Goal: Information Seeking & Learning: Learn about a topic

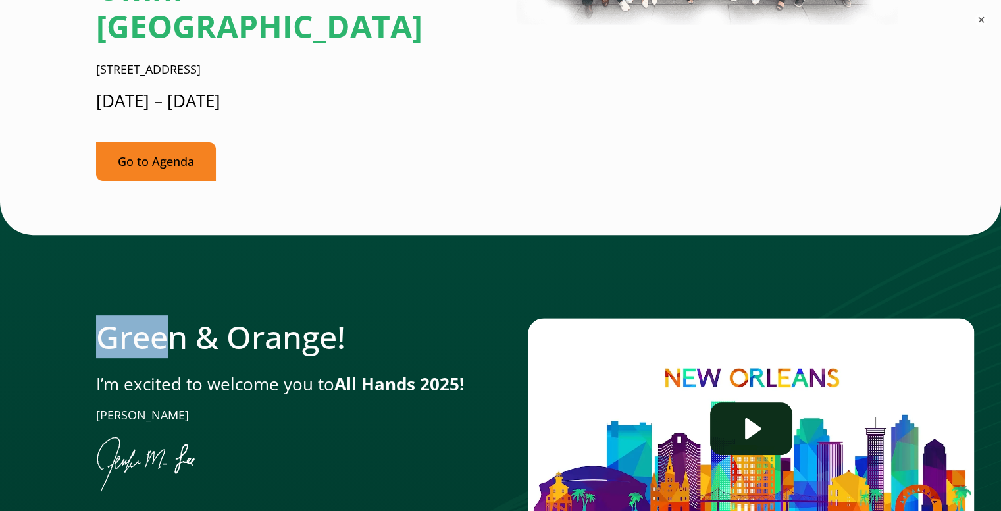
click at [165, 142] on link "Go to Agenda" at bounding box center [156, 161] width 120 height 39
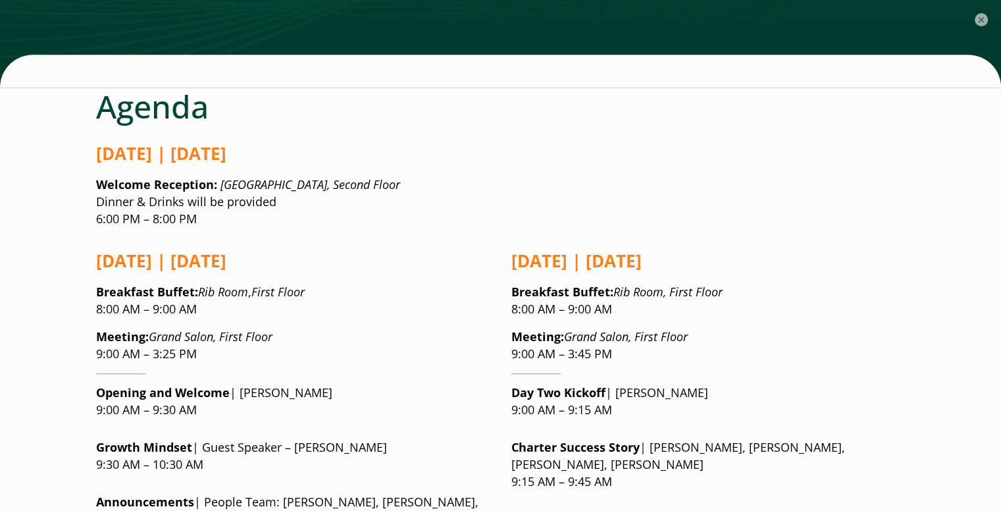
scroll to position [991, 0]
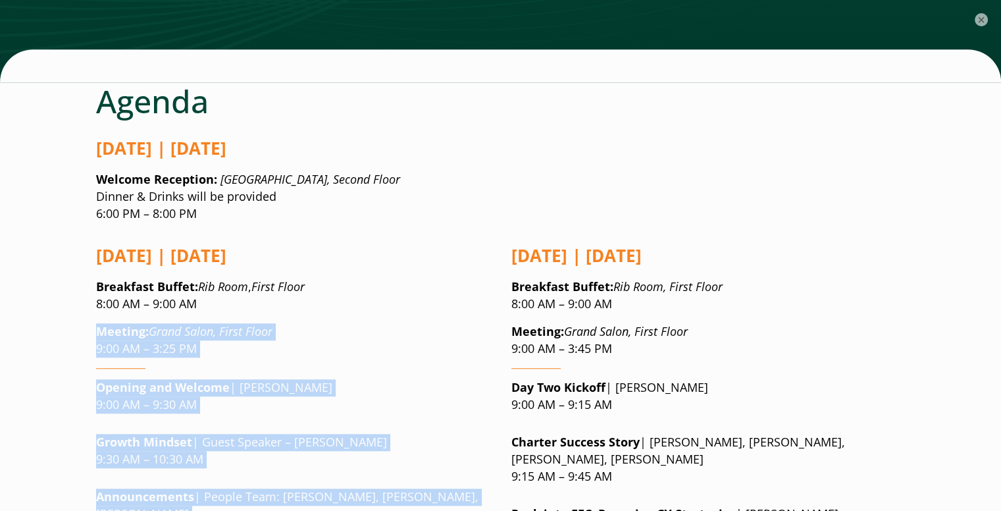
drag, startPoint x: 97, startPoint y: 246, endPoint x: 400, endPoint y: 444, distance: 361.5
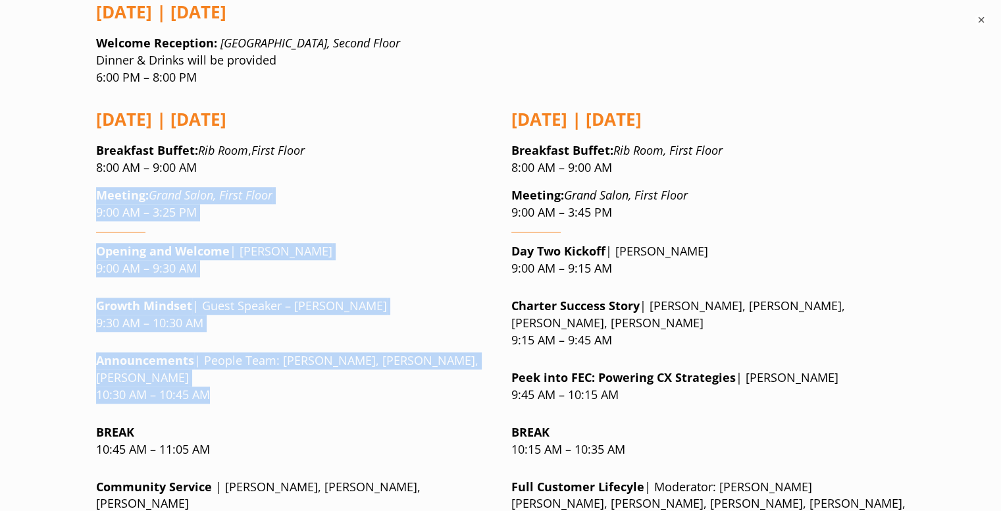
scroll to position [1128, 0]
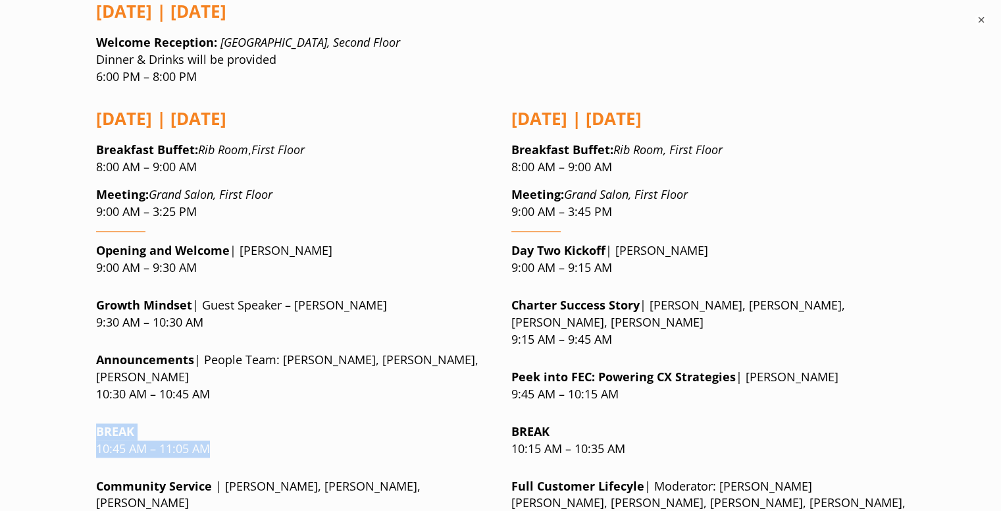
drag, startPoint x: 97, startPoint y: 349, endPoint x: 217, endPoint y: 365, distance: 120.9
click at [217, 423] on p "BREAK 10:45 AM – 11:05 AM" at bounding box center [293, 440] width 394 height 34
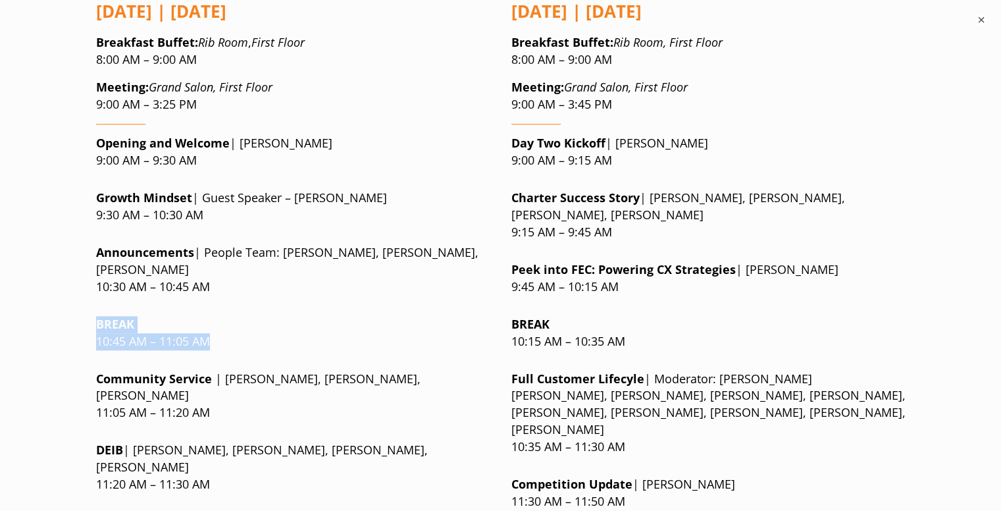
scroll to position [1238, 0]
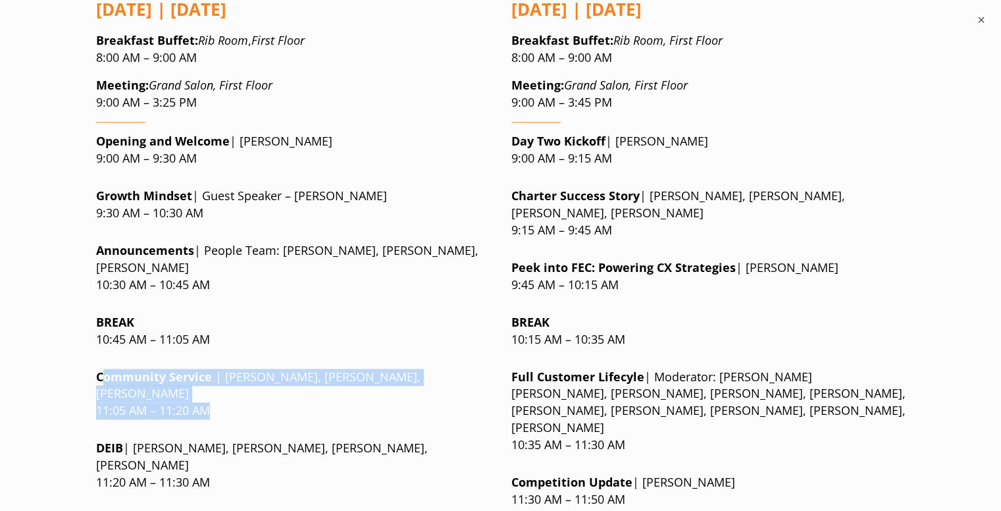
drag, startPoint x: 105, startPoint y: 288, endPoint x: 230, endPoint y: 317, distance: 127.7
click at [230, 369] on p "Community Service | [PERSON_NAME], [PERSON_NAME], [PERSON_NAME] 11:05 AM – 11:2…" at bounding box center [293, 394] width 394 height 51
drag, startPoint x: 228, startPoint y: 317, endPoint x: 97, endPoint y: 296, distance: 132.6
click at [97, 369] on p "Community Service | [PERSON_NAME], [PERSON_NAME], [PERSON_NAME] 11:05 AM – 11:2…" at bounding box center [293, 394] width 394 height 51
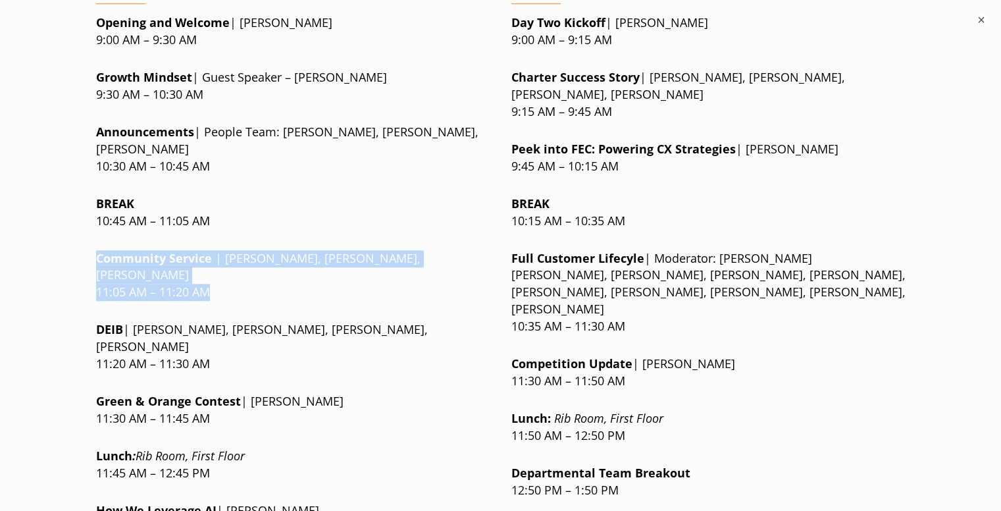
scroll to position [1357, 0]
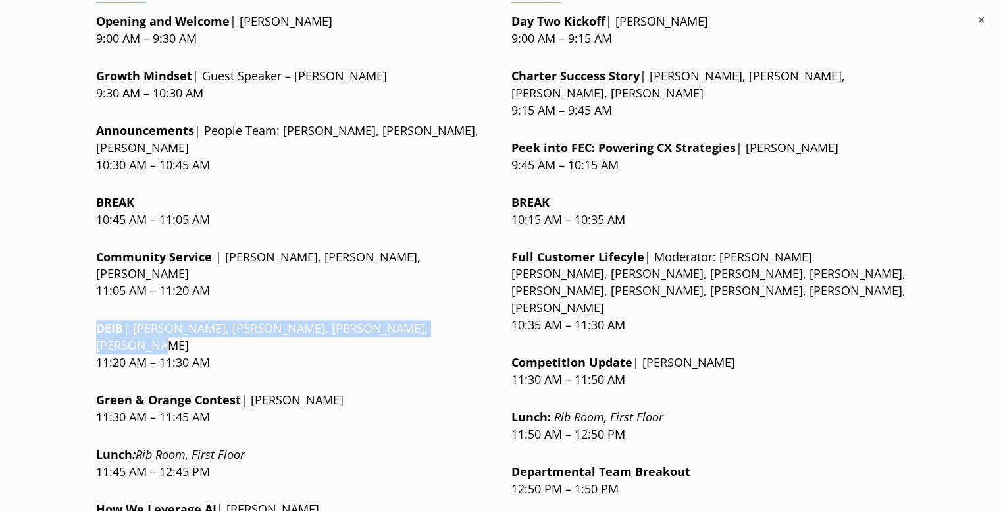
drag, startPoint x: 445, startPoint y: 229, endPoint x: 103, endPoint y: 219, distance: 342.5
click at [103, 219] on div "[DATE] | [DATE] Breakfast Buffet : Rib Room , First Floor 8:00 AM – 9:00 AM Mee…" at bounding box center [293, 378] width 394 height 1022
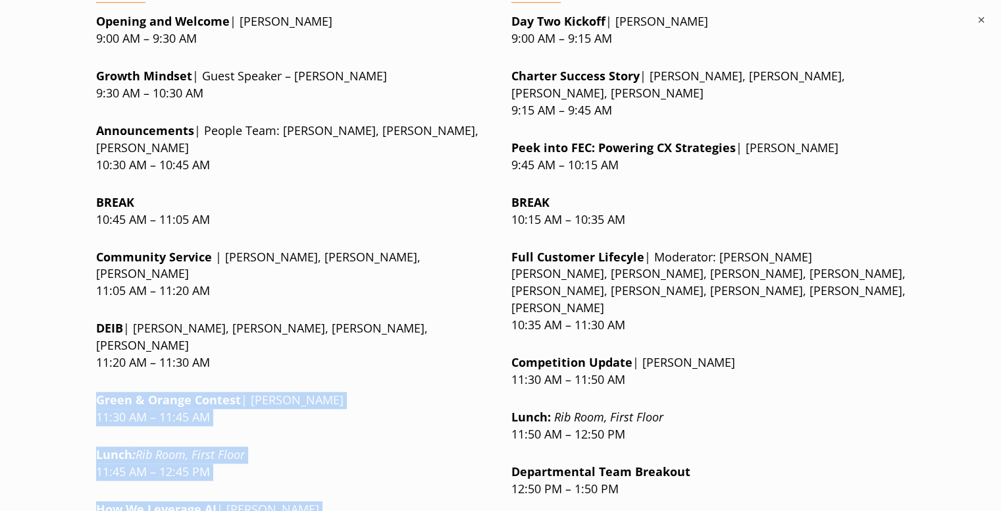
drag, startPoint x: 95, startPoint y: 280, endPoint x: 307, endPoint y: 469, distance: 284.4
click at [307, 469] on div "[DATE] | [DATE] Breakfast Buffet : Rib Room , First Floor 8:00 AM – 9:00 AM Mee…" at bounding box center [293, 378] width 394 height 1022
click at [248, 501] on p "How We Leverage AI | [PERSON_NAME] 12:45 PM – 1:15 PM" at bounding box center [293, 518] width 394 height 34
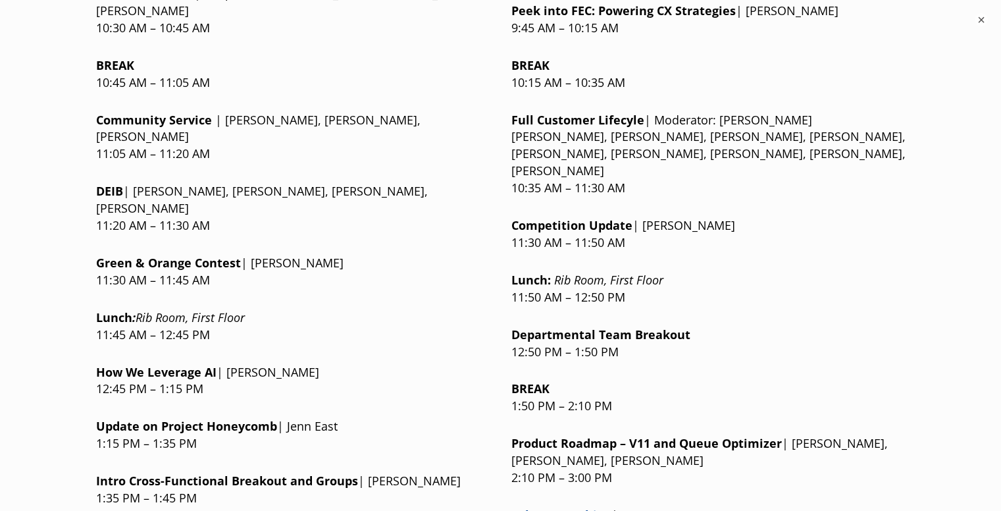
scroll to position [1497, 0]
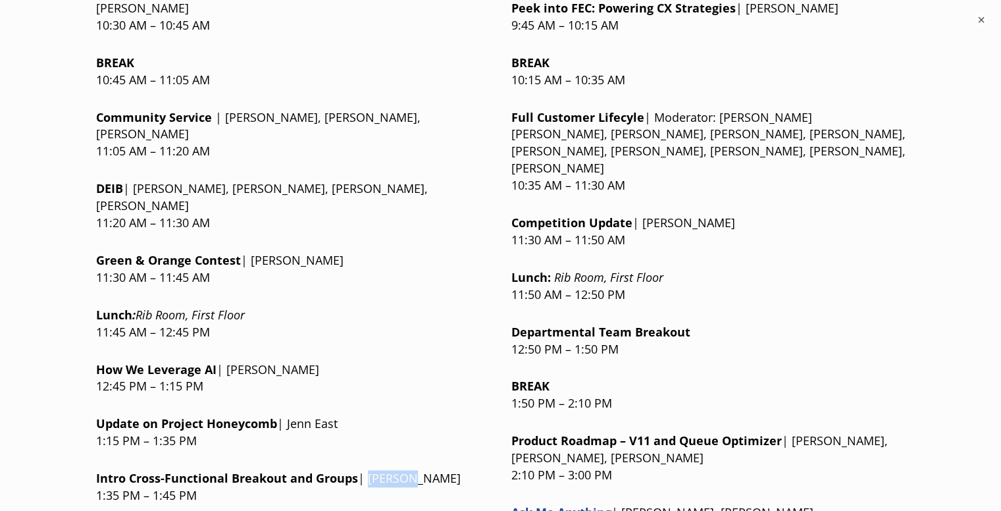
drag, startPoint x: 368, startPoint y: 360, endPoint x: 409, endPoint y: 364, distance: 41.7
click at [409, 470] on p "Intro Cross-Functional Breakout and Groups | [PERSON_NAME] 1:35 PM – 1:45 PM" at bounding box center [293, 487] width 394 height 34
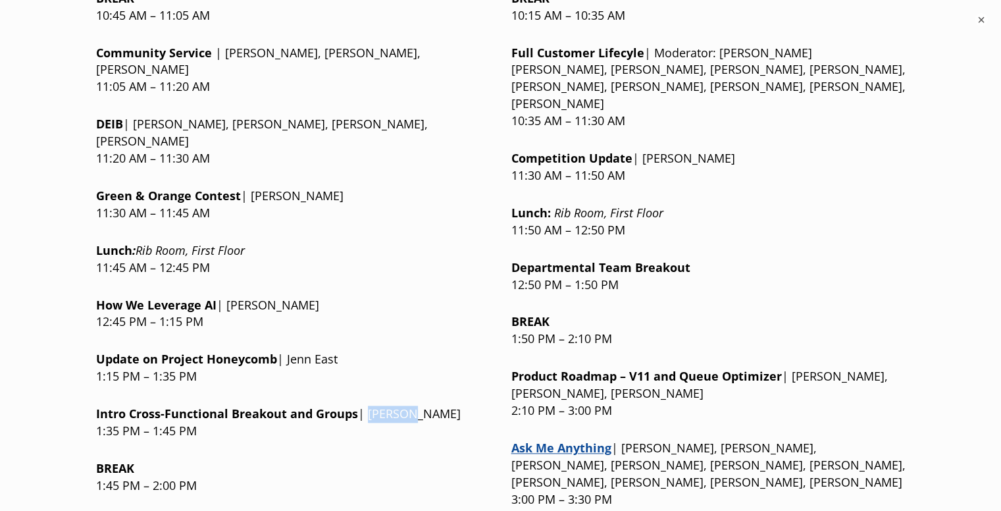
scroll to position [1571, 0]
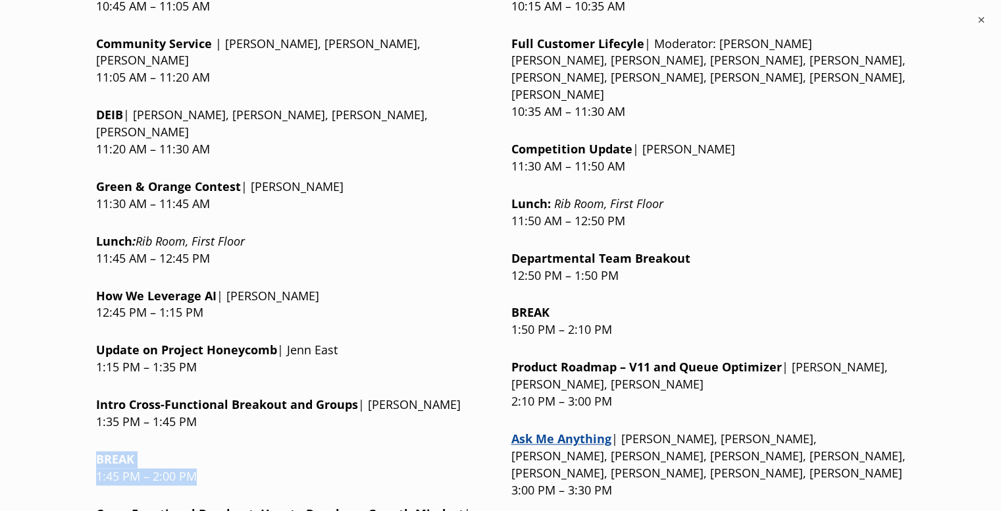
drag, startPoint x: 99, startPoint y: 342, endPoint x: 203, endPoint y: 357, distance: 105.2
click at [203, 451] on p "BREAK 1:45 PM – 2:00 PM" at bounding box center [293, 468] width 394 height 34
click at [219, 451] on p "BREAK 1:45 PM – 2:00 PM" at bounding box center [293, 468] width 394 height 34
drag, startPoint x: 97, startPoint y: 398, endPoint x: 211, endPoint y: 427, distance: 117.3
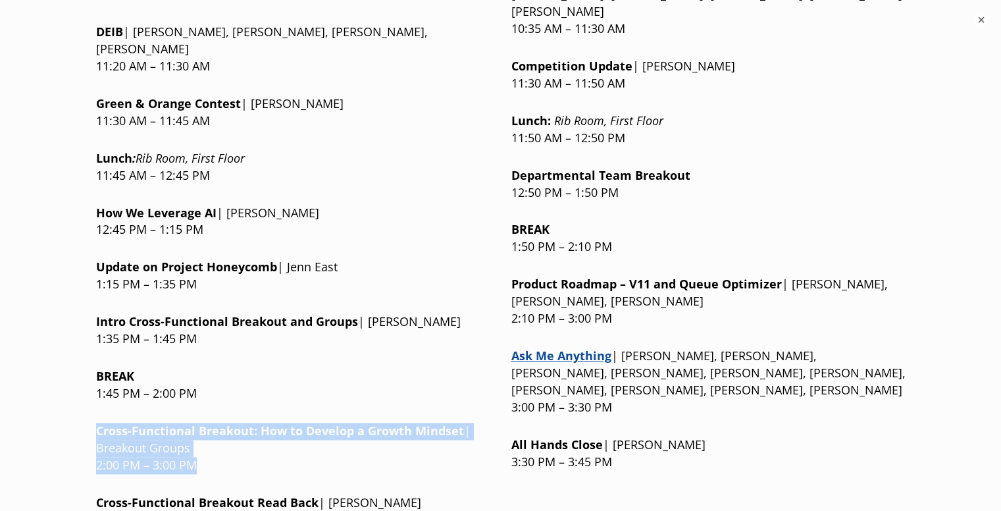
scroll to position [1655, 0]
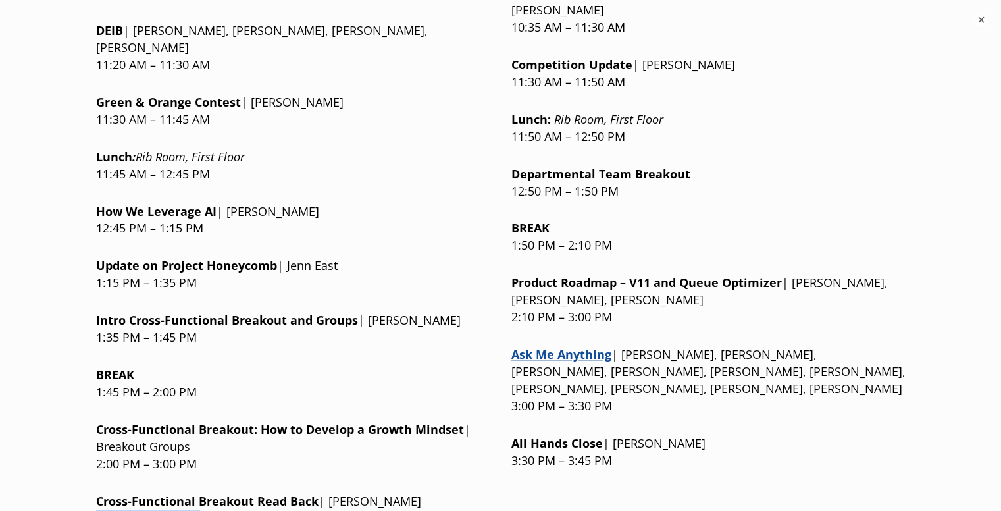
drag, startPoint x: 98, startPoint y: 399, endPoint x: 258, endPoint y: 452, distance: 168.6
click at [258, 452] on div "[DATE] | [DATE] Breakfast Buffet : Rib Room , First Floor 8:00 AM – 9:00 AM Mee…" at bounding box center [293, 80] width 394 height 1022
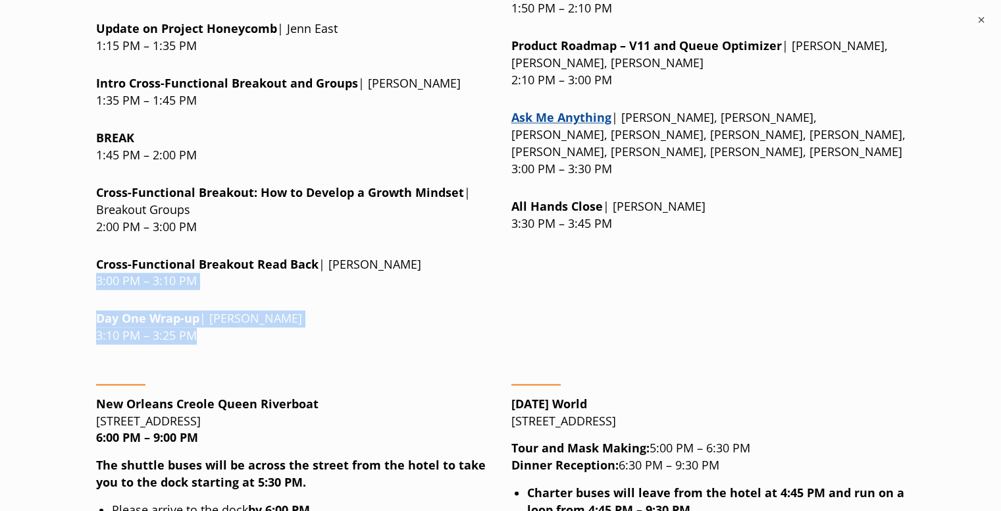
scroll to position [1892, 0]
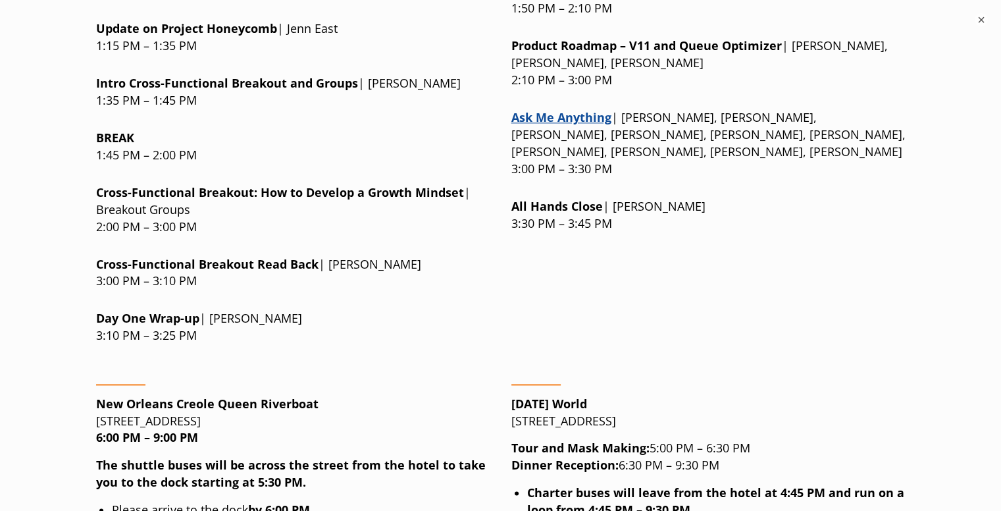
drag, startPoint x: 113, startPoint y: 409, endPoint x: 394, endPoint y: 409, distance: 281.1
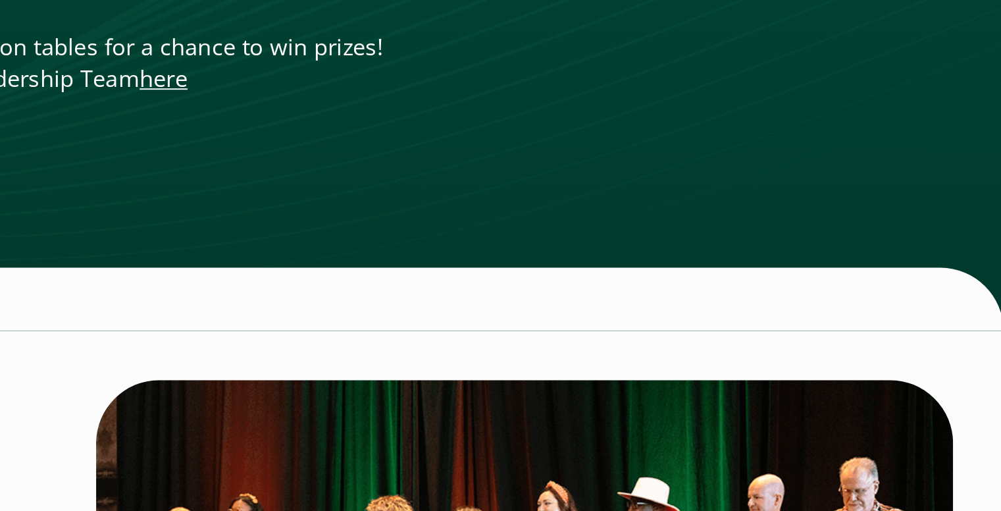
scroll to position [3126, 0]
